Goal: Navigation & Orientation: Find specific page/section

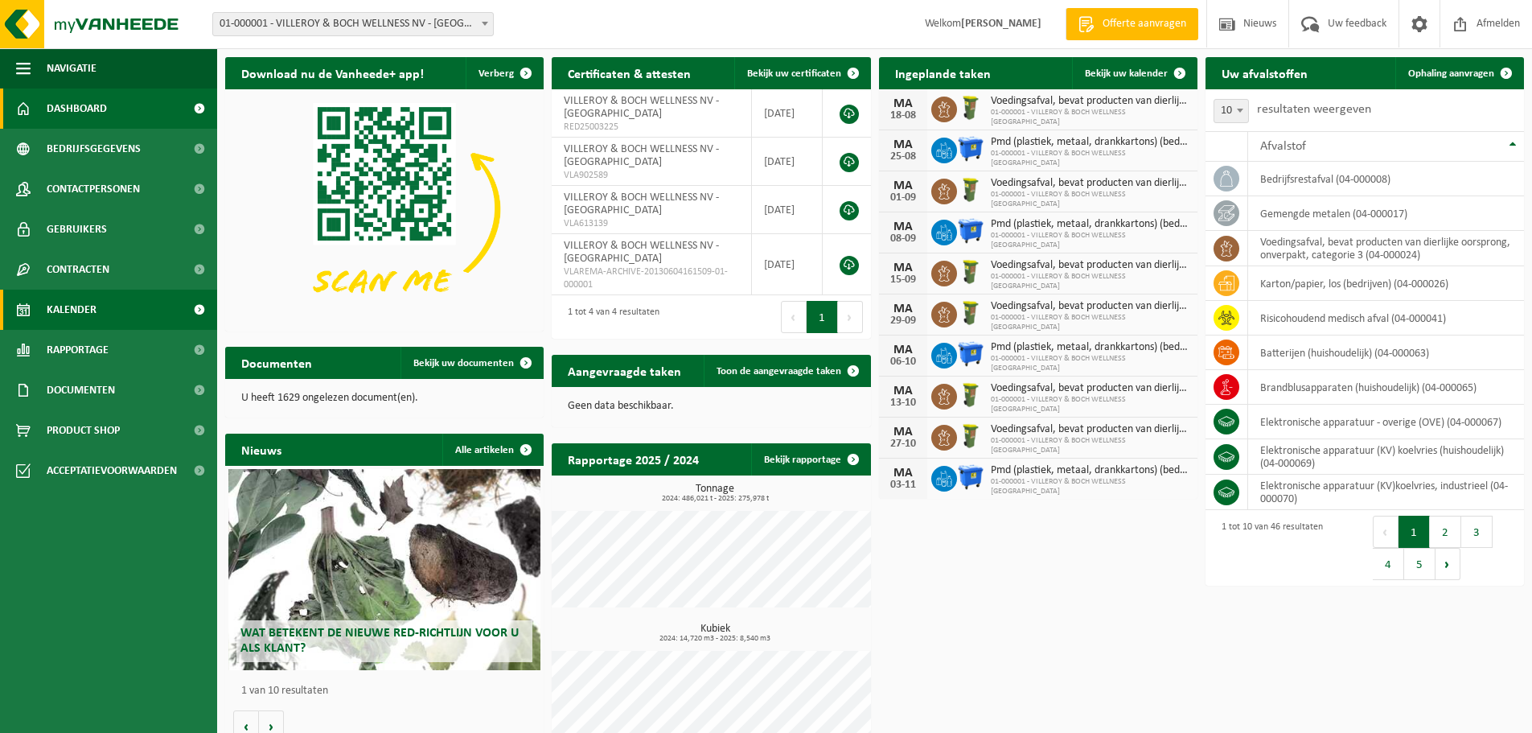
click at [88, 307] on span "Kalender" at bounding box center [72, 309] width 50 height 40
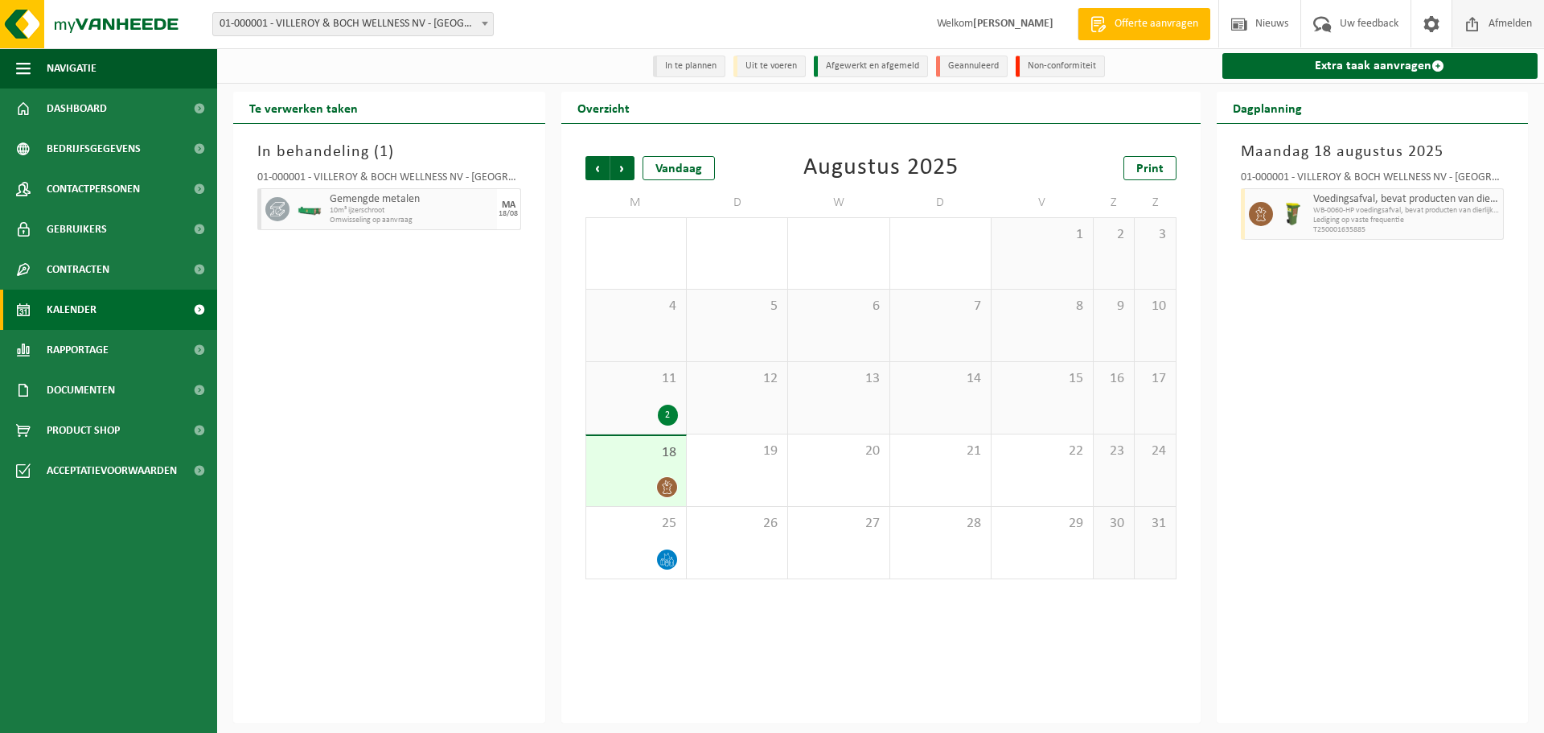
click at [1519, 28] on span "Afmelden" at bounding box center [1509, 23] width 51 height 47
